Goal: Task Accomplishment & Management: Manage account settings

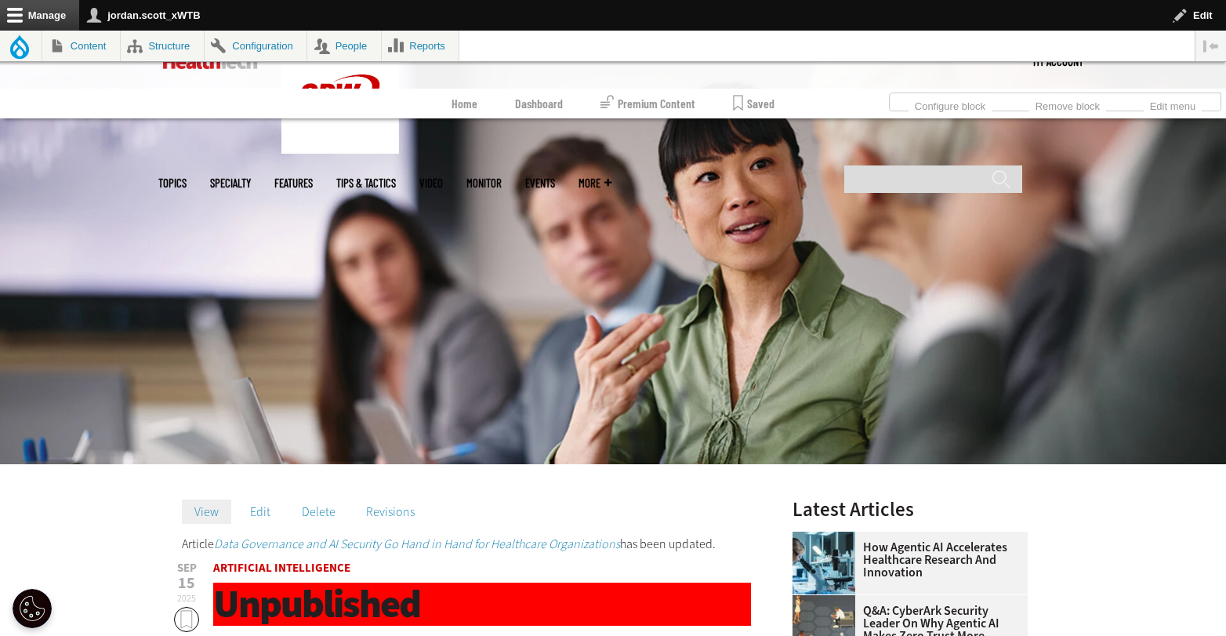
scroll to position [238, 0]
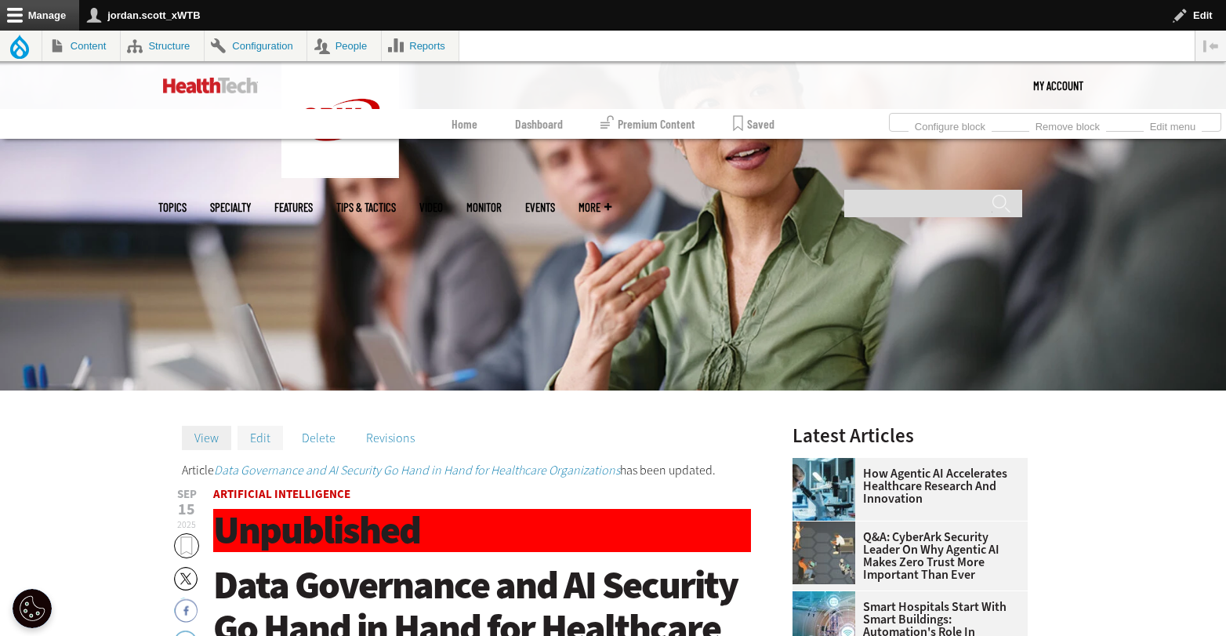
click at [252, 435] on link "Edit" at bounding box center [259, 438] width 45 height 24
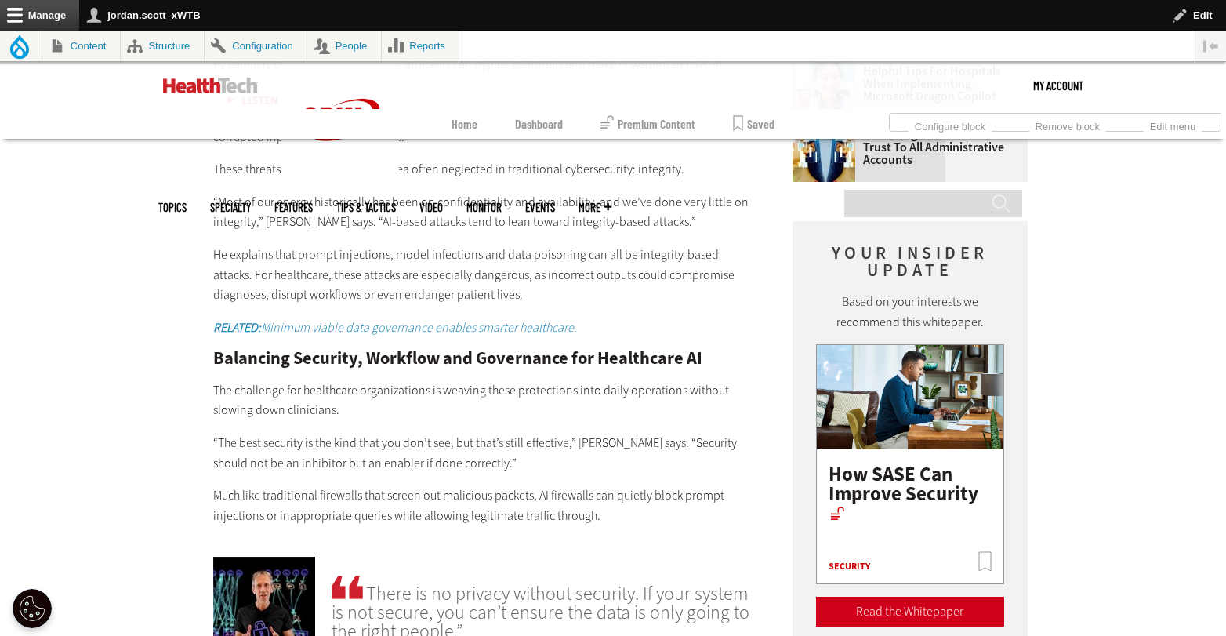
scroll to position [2136, 0]
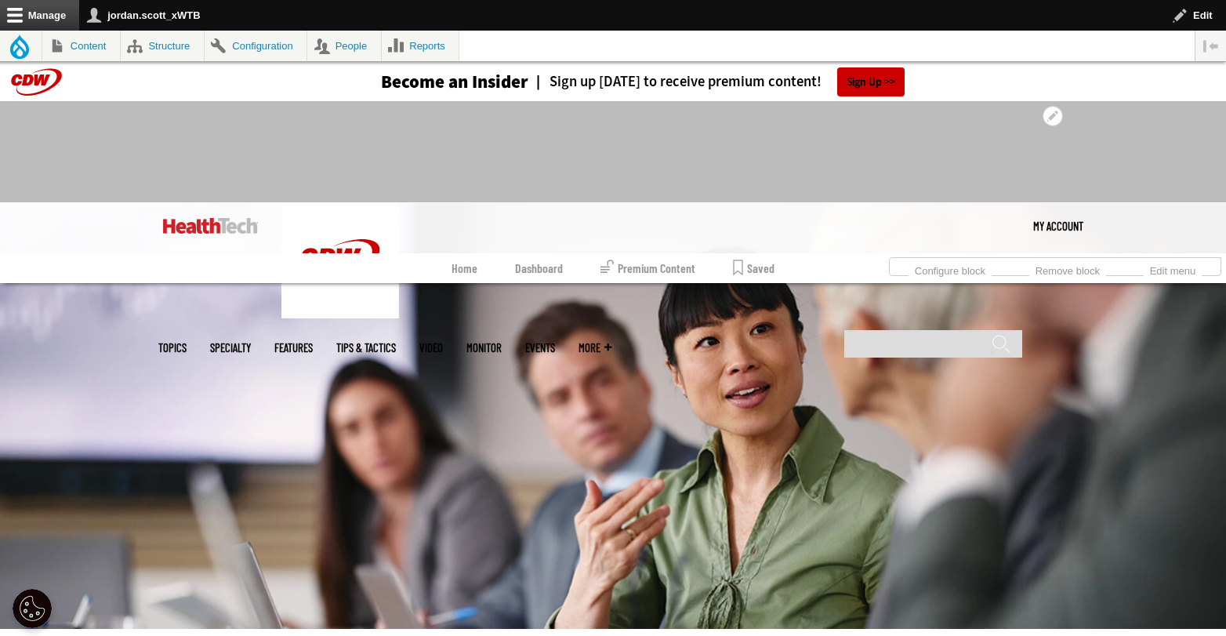
scroll to position [333, 0]
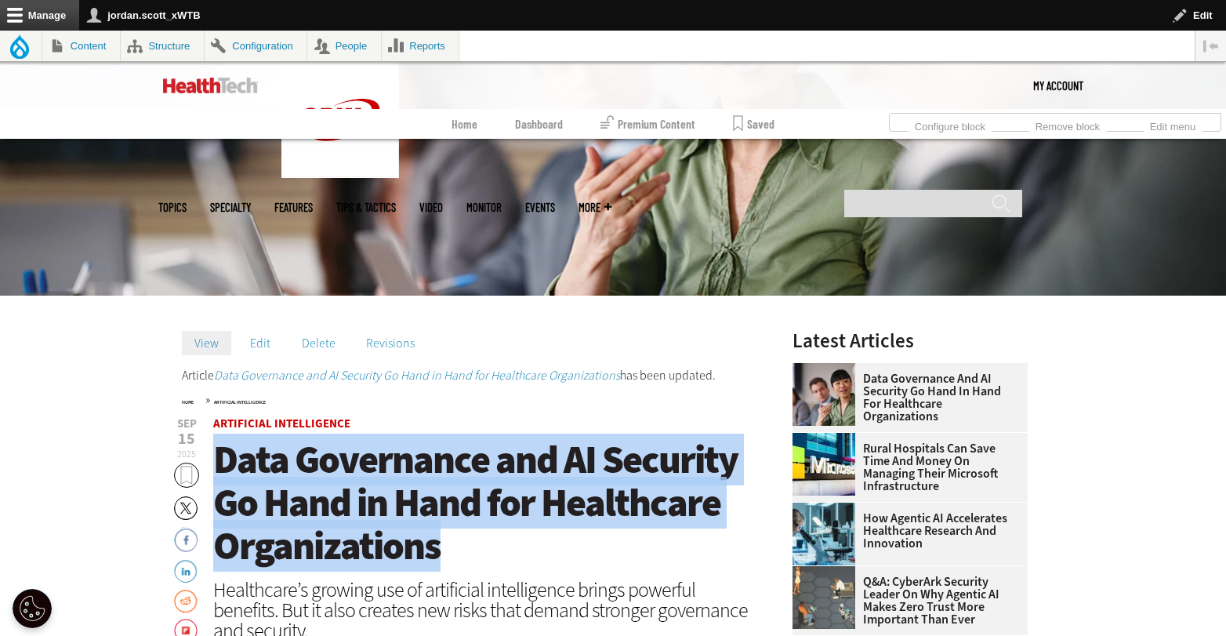
drag, startPoint x: 374, startPoint y: 516, endPoint x: 219, endPoint y: 474, distance: 160.8
click at [219, 474] on h1 "Data Governance and AI Security Go Hand in Hand for Healthcare Organizations" at bounding box center [482, 502] width 538 height 129
copy span "Data Governance and AI Security Go Hand in Hand for Healthcare Organizations"
click at [252, 351] on link "Edit" at bounding box center [259, 343] width 45 height 24
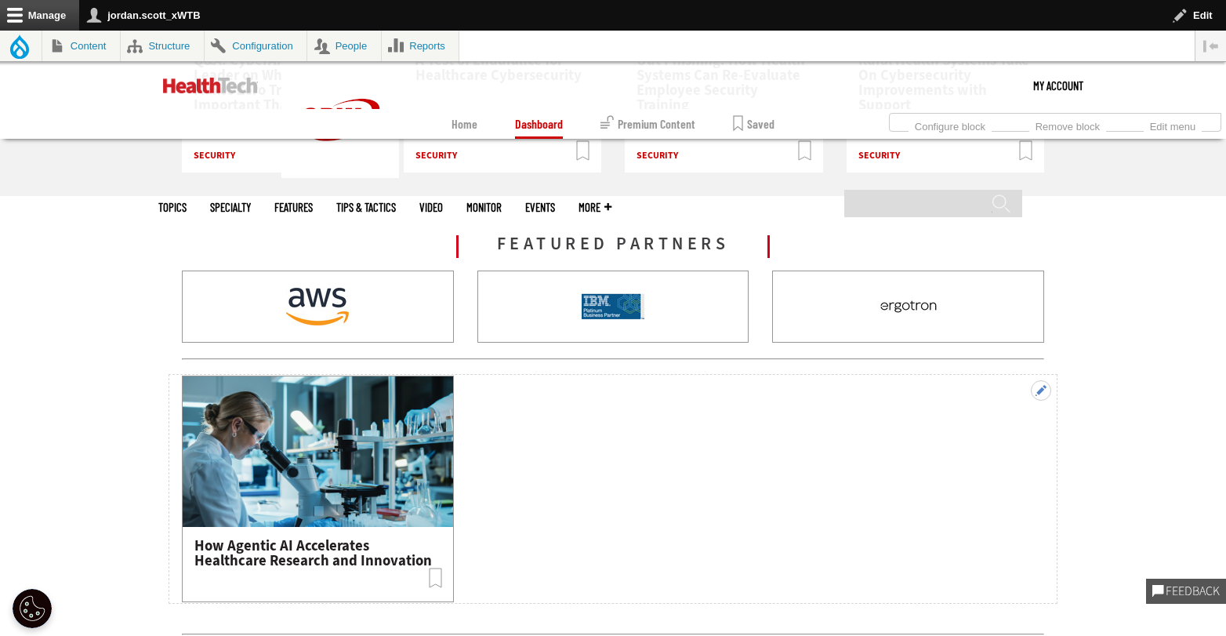
click at [1044, 388] on button "Open configuration options" at bounding box center [1041, 390] width 20 height 20
click at [1002, 415] on link "Edit subqueue" at bounding box center [1012, 415] width 78 height 16
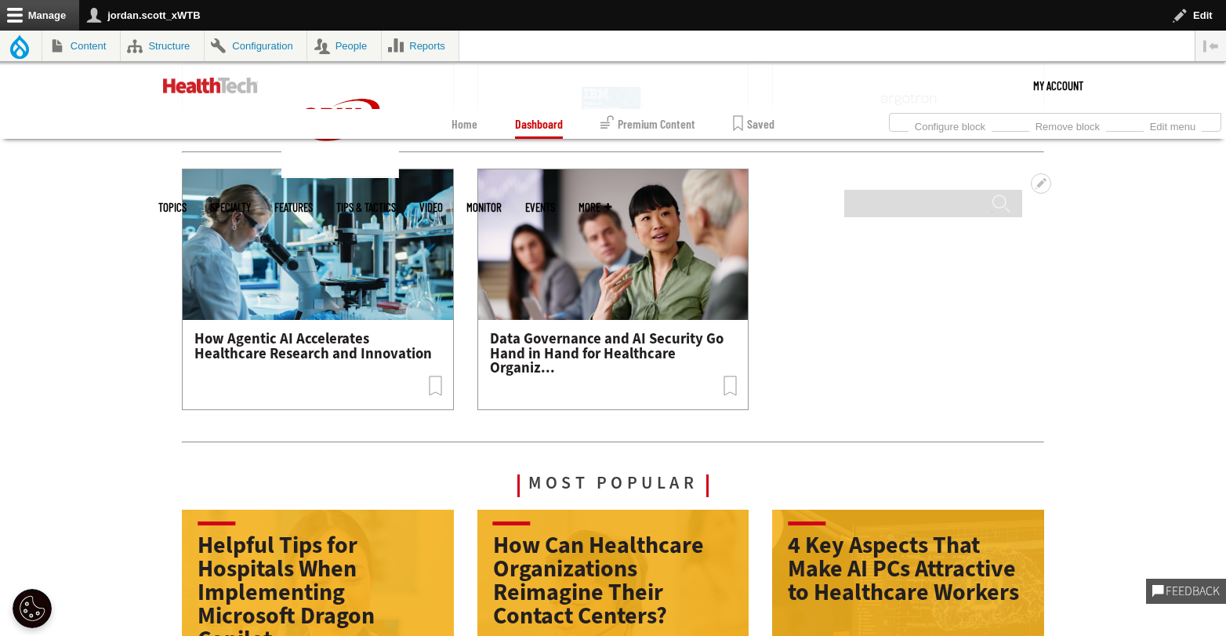
scroll to position [1962, 0]
